Goal: Transaction & Acquisition: Purchase product/service

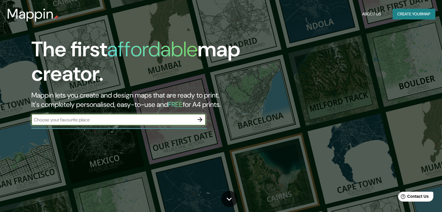
click at [200, 119] on icon "button" at bounding box center [200, 119] width 7 height 7
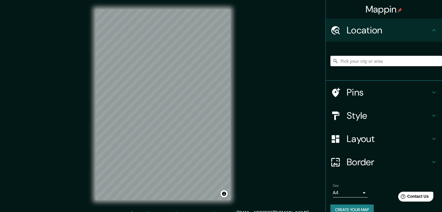
click at [350, 60] on input "Pick your city or area" at bounding box center [387, 61] width 112 height 10
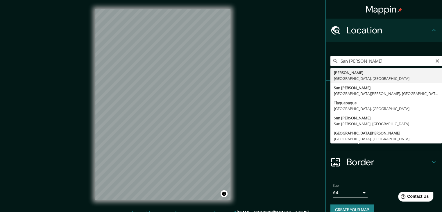
type input "[PERSON_NAME], [GEOGRAPHIC_DATA], [GEOGRAPHIC_DATA]"
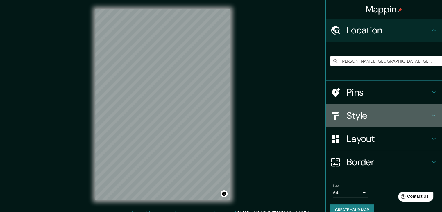
click at [432, 115] on icon at bounding box center [434, 115] width 7 height 7
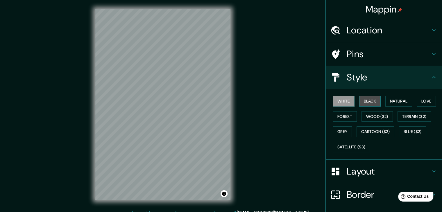
click at [365, 97] on button "Black" at bounding box center [371, 101] width 22 height 11
click at [431, 78] on icon at bounding box center [434, 77] width 7 height 7
click at [431, 168] on icon at bounding box center [434, 171] width 7 height 7
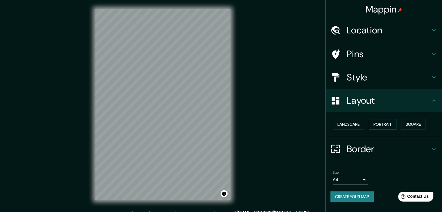
click at [389, 124] on button "Portrait" at bounding box center [383, 124] width 28 height 11
click at [356, 124] on button "Landscape" at bounding box center [348, 124] width 31 height 11
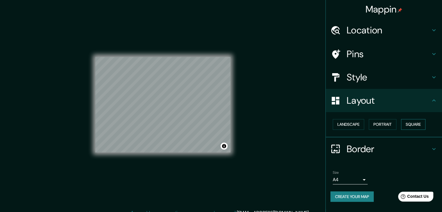
click at [408, 123] on button "Square" at bounding box center [413, 124] width 24 height 11
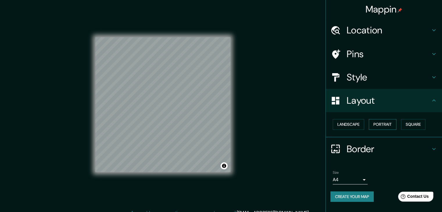
click at [385, 123] on button "Portrait" at bounding box center [383, 124] width 28 height 11
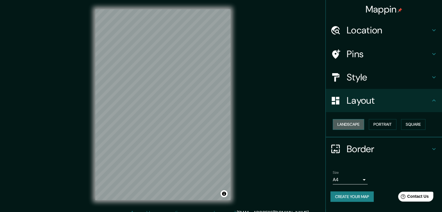
click at [354, 122] on button "Landscape" at bounding box center [348, 124] width 31 height 11
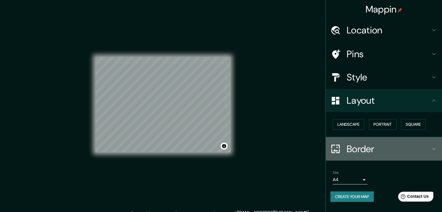
click at [431, 149] on icon at bounding box center [434, 149] width 7 height 7
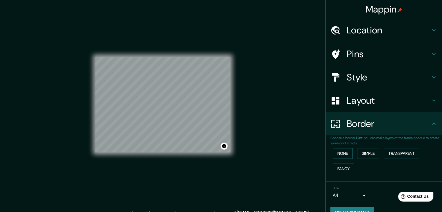
click at [340, 156] on button "None" at bounding box center [343, 153] width 20 height 11
click at [364, 152] on button "Simple" at bounding box center [368, 153] width 22 height 11
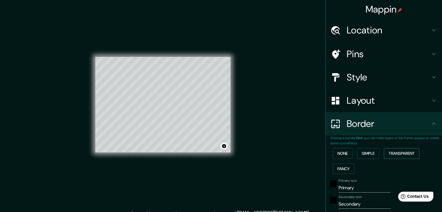
click at [404, 151] on button "Transparent" at bounding box center [401, 153] width 35 height 11
click at [342, 166] on button "Fancy" at bounding box center [344, 169] width 22 height 11
click at [341, 153] on button "None" at bounding box center [343, 153] width 20 height 11
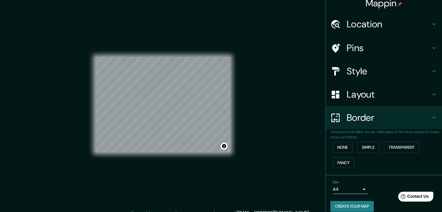
scroll to position [12, 0]
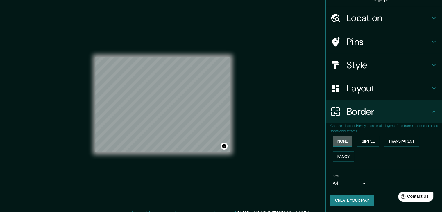
click at [339, 140] on button "None" at bounding box center [343, 141] width 20 height 11
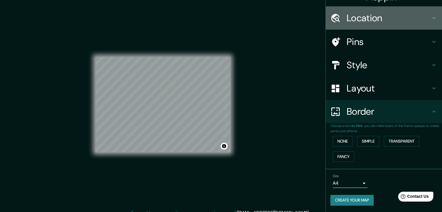
click at [434, 12] on div "Location" at bounding box center [384, 17] width 116 height 23
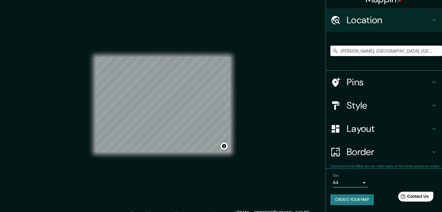
scroll to position [10, 0]
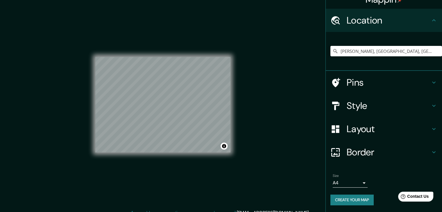
click at [425, 106] on h4 "Style" at bounding box center [389, 106] width 84 height 12
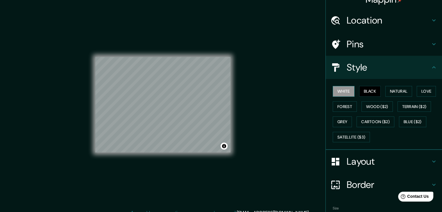
click at [336, 88] on button "White" at bounding box center [344, 91] width 22 height 11
click at [402, 91] on button "Natural" at bounding box center [399, 91] width 27 height 11
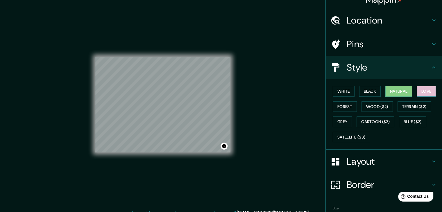
click at [422, 90] on button "Love" at bounding box center [426, 91] width 19 height 11
click at [344, 103] on button "Forest" at bounding box center [345, 107] width 24 height 11
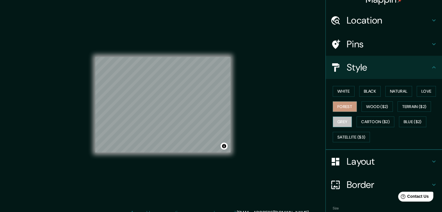
click at [334, 121] on button "Grey" at bounding box center [342, 122] width 19 height 11
click at [370, 92] on button "Black" at bounding box center [371, 91] width 22 height 11
click at [342, 92] on button "White" at bounding box center [344, 91] width 22 height 11
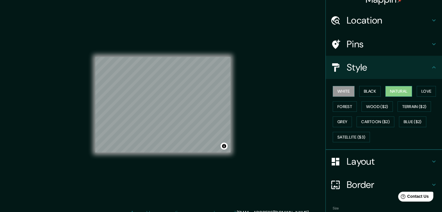
click at [390, 90] on button "Natural" at bounding box center [399, 91] width 27 height 11
click at [360, 88] on button "Black" at bounding box center [371, 91] width 22 height 11
